Goal: Transaction & Acquisition: Obtain resource

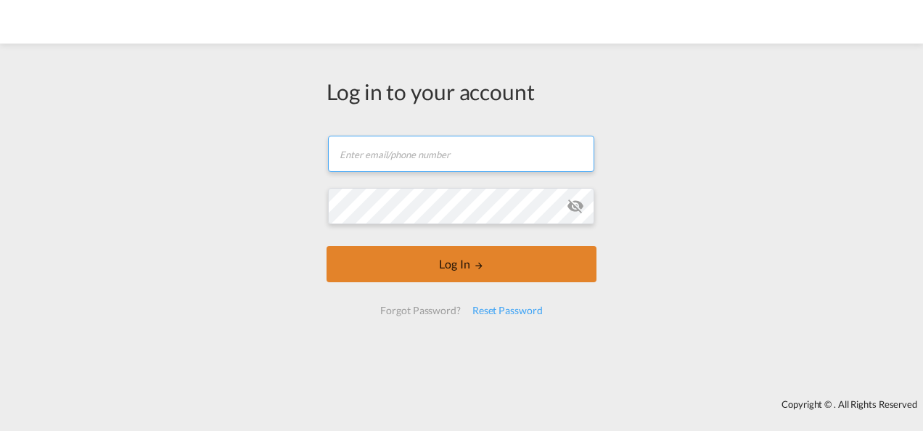
type input "[PERSON_NAME][EMAIL_ADDRESS][PERSON_NAME][DOMAIN_NAME]"
click at [397, 265] on button "Log In" at bounding box center [462, 264] width 270 height 36
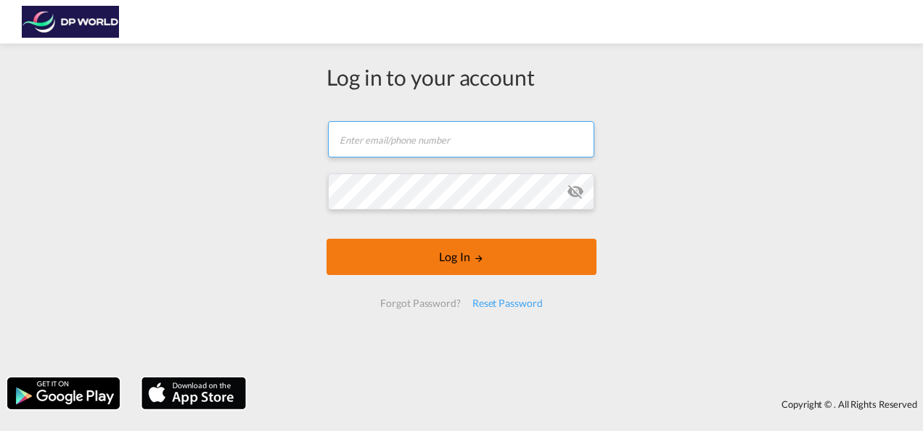
type input "[PERSON_NAME][EMAIL_ADDRESS][PERSON_NAME][DOMAIN_NAME]"
click at [466, 263] on button "Log In" at bounding box center [462, 257] width 270 height 36
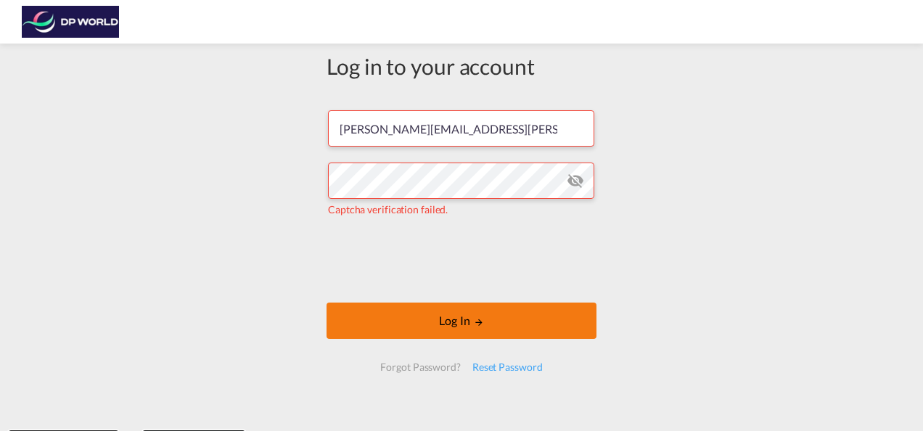
click at [434, 315] on button "Log In" at bounding box center [462, 321] width 270 height 36
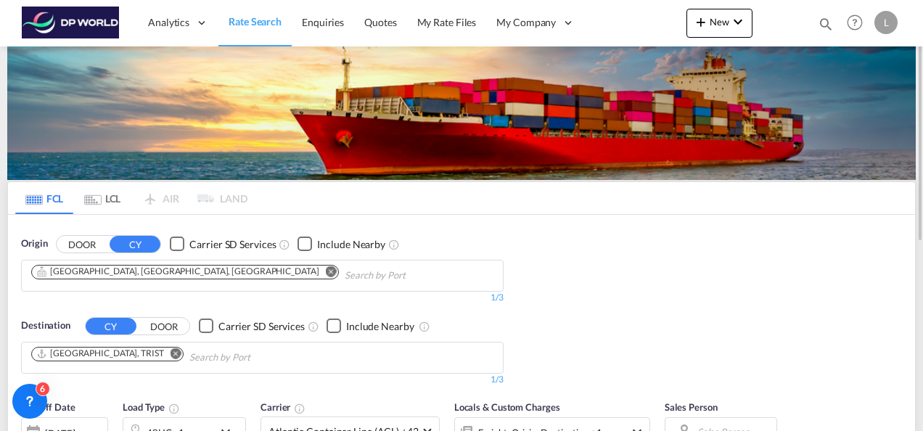
click at [326, 274] on md-icon "Remove" at bounding box center [331, 271] width 11 height 11
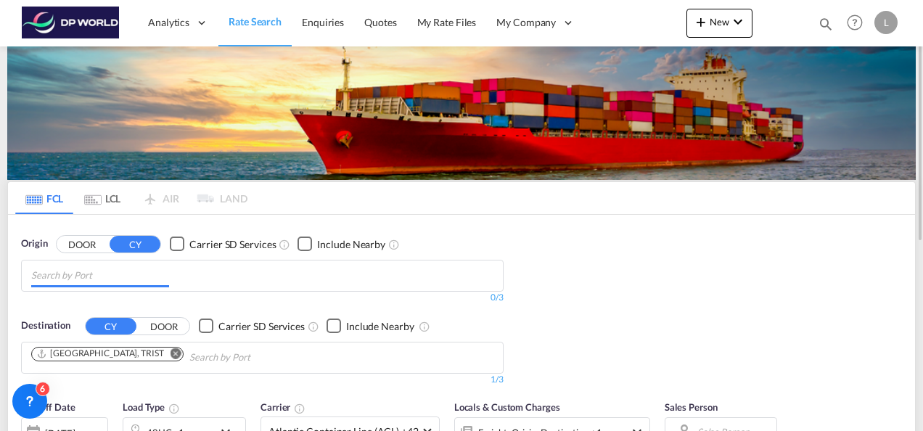
click at [96, 276] on input "Chips input." at bounding box center [100, 275] width 138 height 23
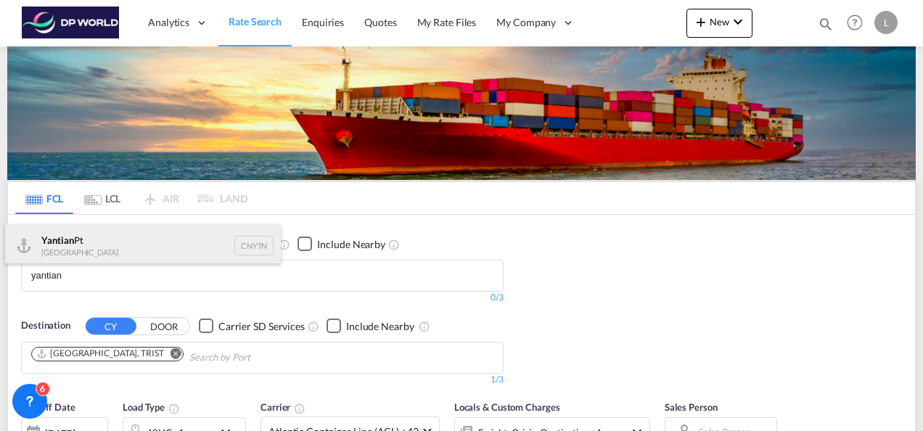
type input "yantian"
click at [72, 237] on div "Yantian Pt China CNYTN" at bounding box center [143, 246] width 276 height 44
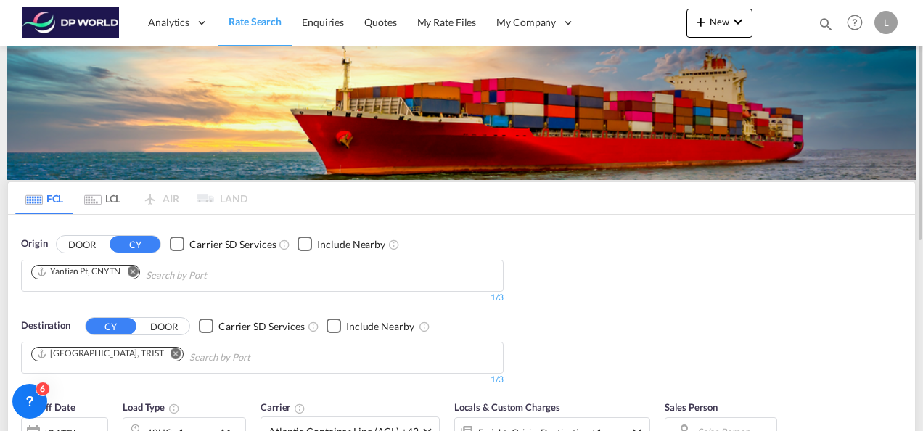
click at [171, 348] on md-icon "Remove" at bounding box center [176, 353] width 11 height 11
click at [97, 351] on input "Chips input." at bounding box center [100, 357] width 138 height 23
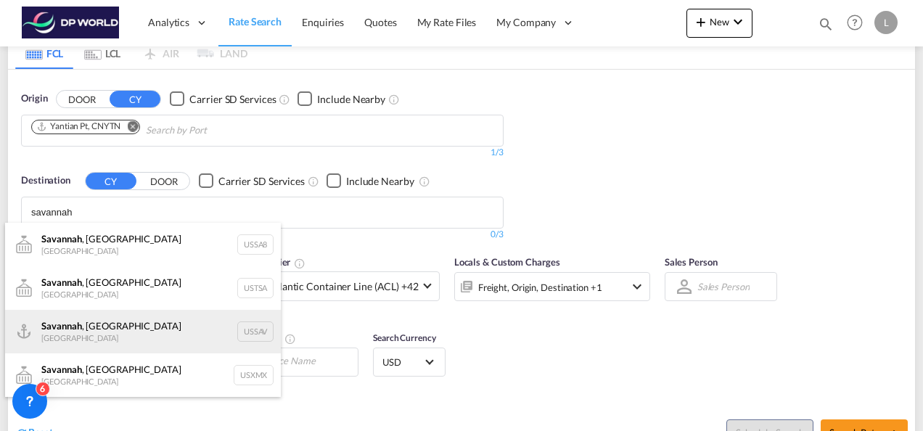
type input "savannah"
click at [125, 318] on div "[GEOGRAPHIC_DATA] , [GEOGRAPHIC_DATA] [GEOGRAPHIC_DATA] USSAV" at bounding box center [143, 332] width 276 height 44
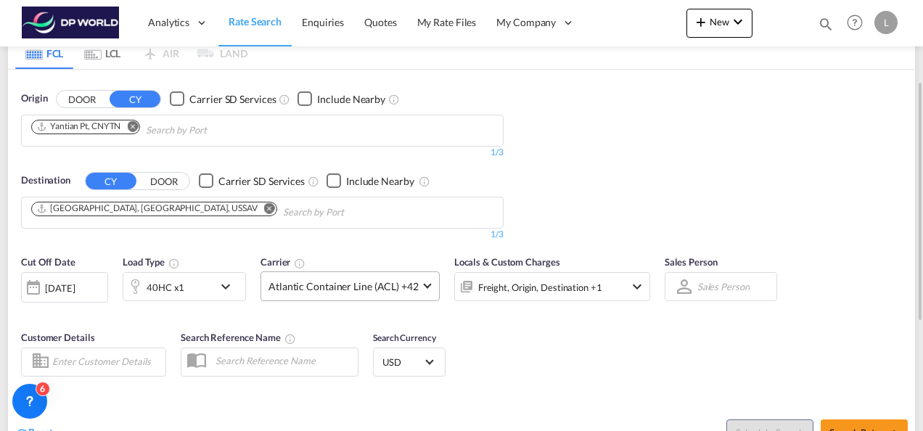
click at [423, 286] on span at bounding box center [427, 285] width 8 height 8
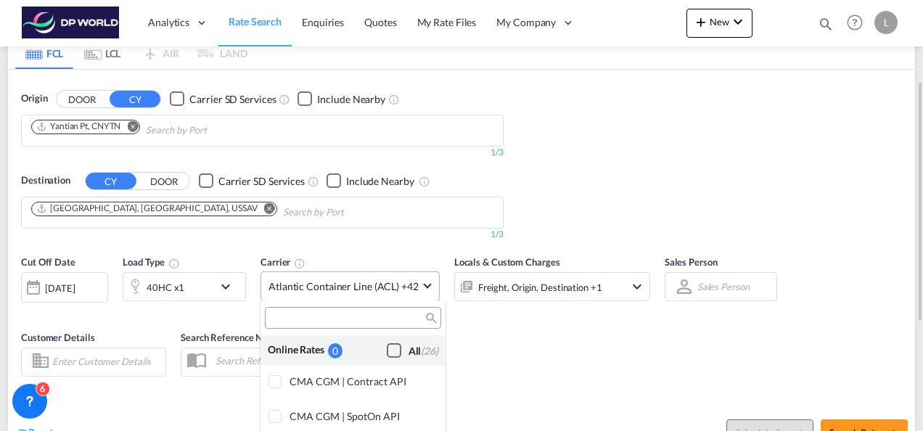
scroll to position [1001, 0]
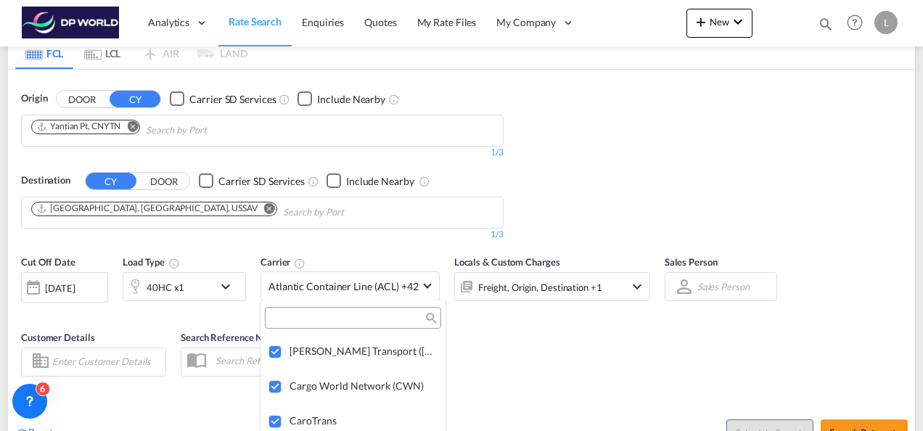
click at [535, 354] on md-backdrop at bounding box center [461, 215] width 923 height 431
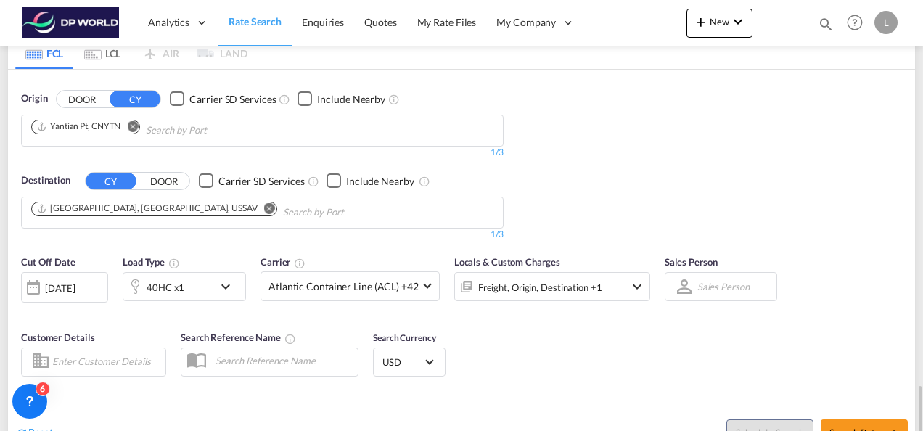
scroll to position [340, 0]
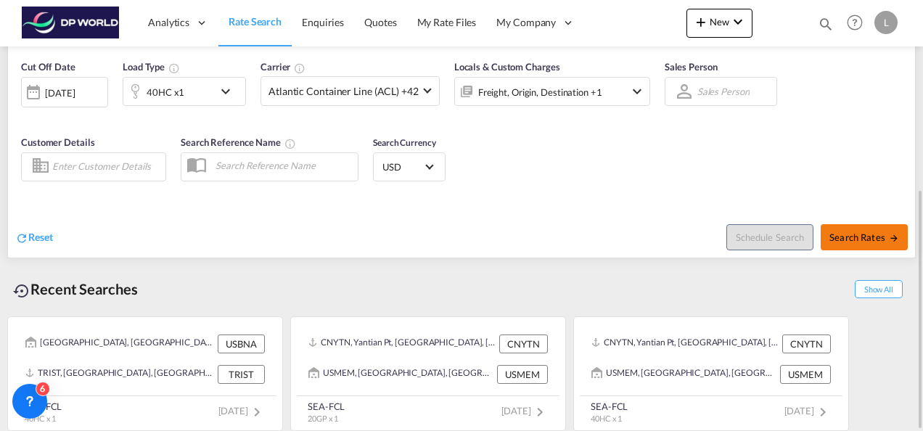
click at [849, 231] on span "Search Rates" at bounding box center [864, 237] width 70 height 12
type input "CNYTN to USSAV / [DATE]"
